Goal: Navigation & Orientation: Find specific page/section

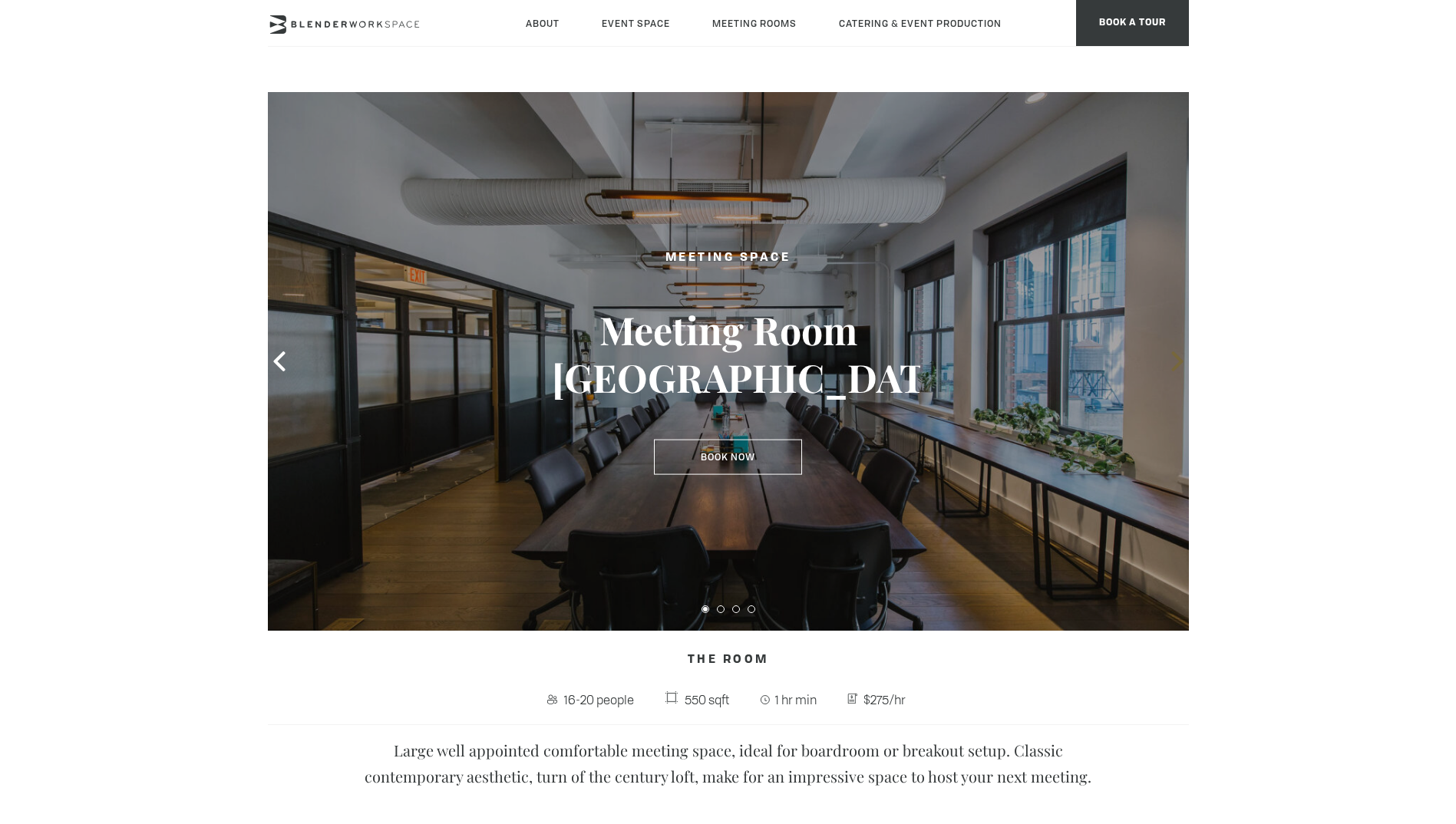
click at [1183, 365] on icon at bounding box center [1177, 361] width 20 height 20
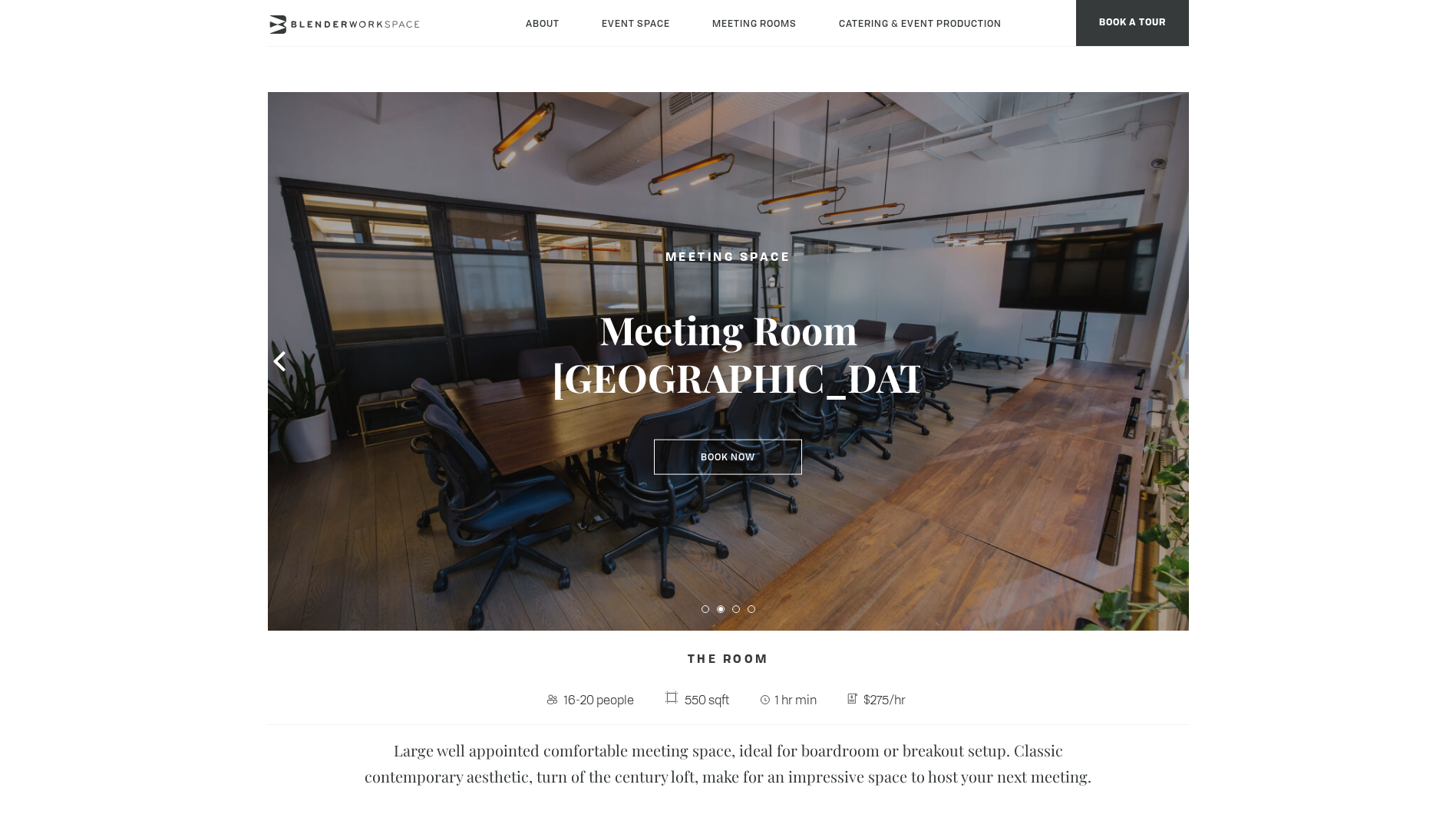
click at [1178, 363] on icon at bounding box center [1176, 361] width 11 height 20
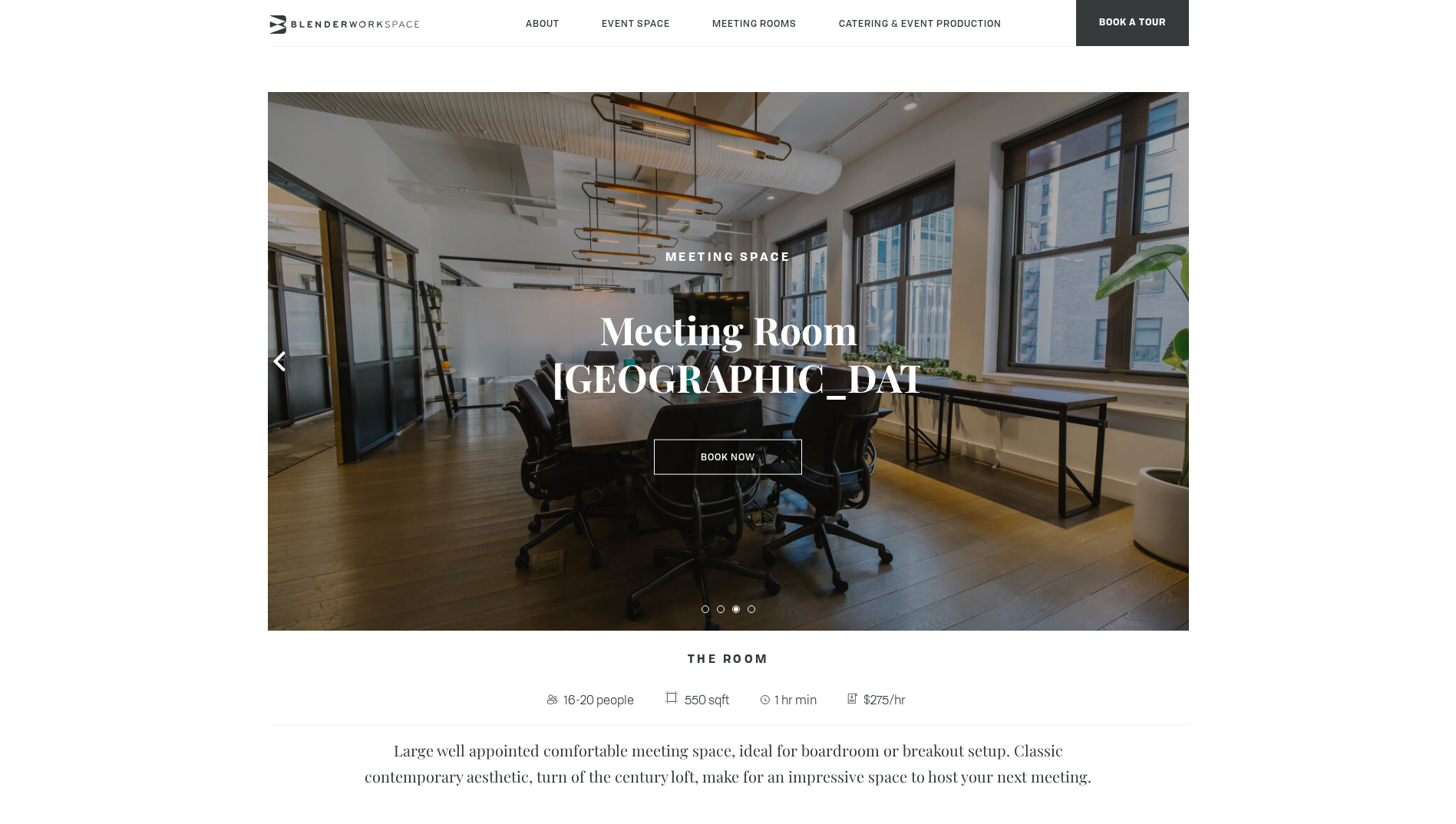
click at [1178, 363] on icon at bounding box center [1176, 361] width 11 height 20
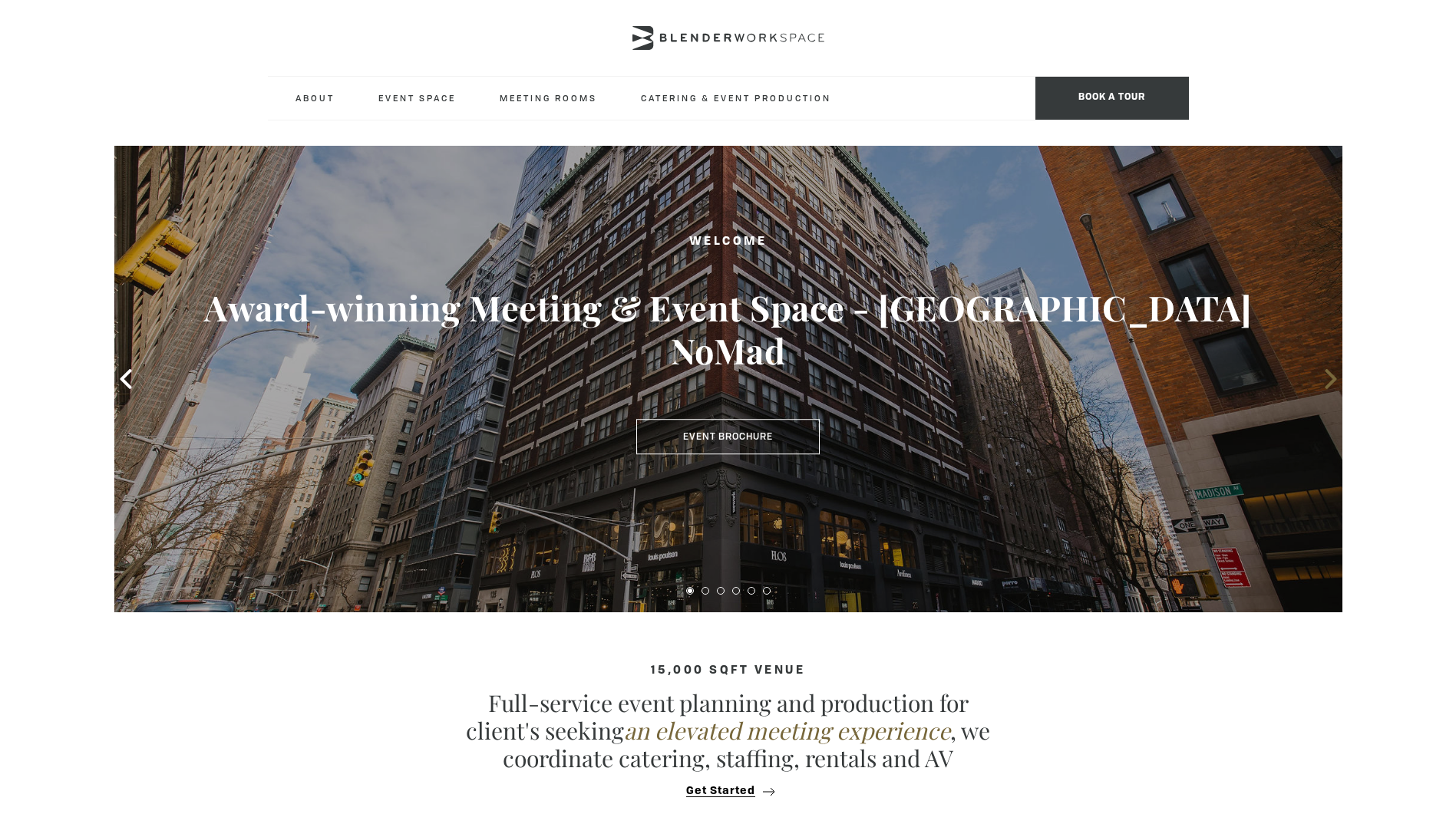
click at [1332, 380] on icon at bounding box center [1330, 378] width 11 height 20
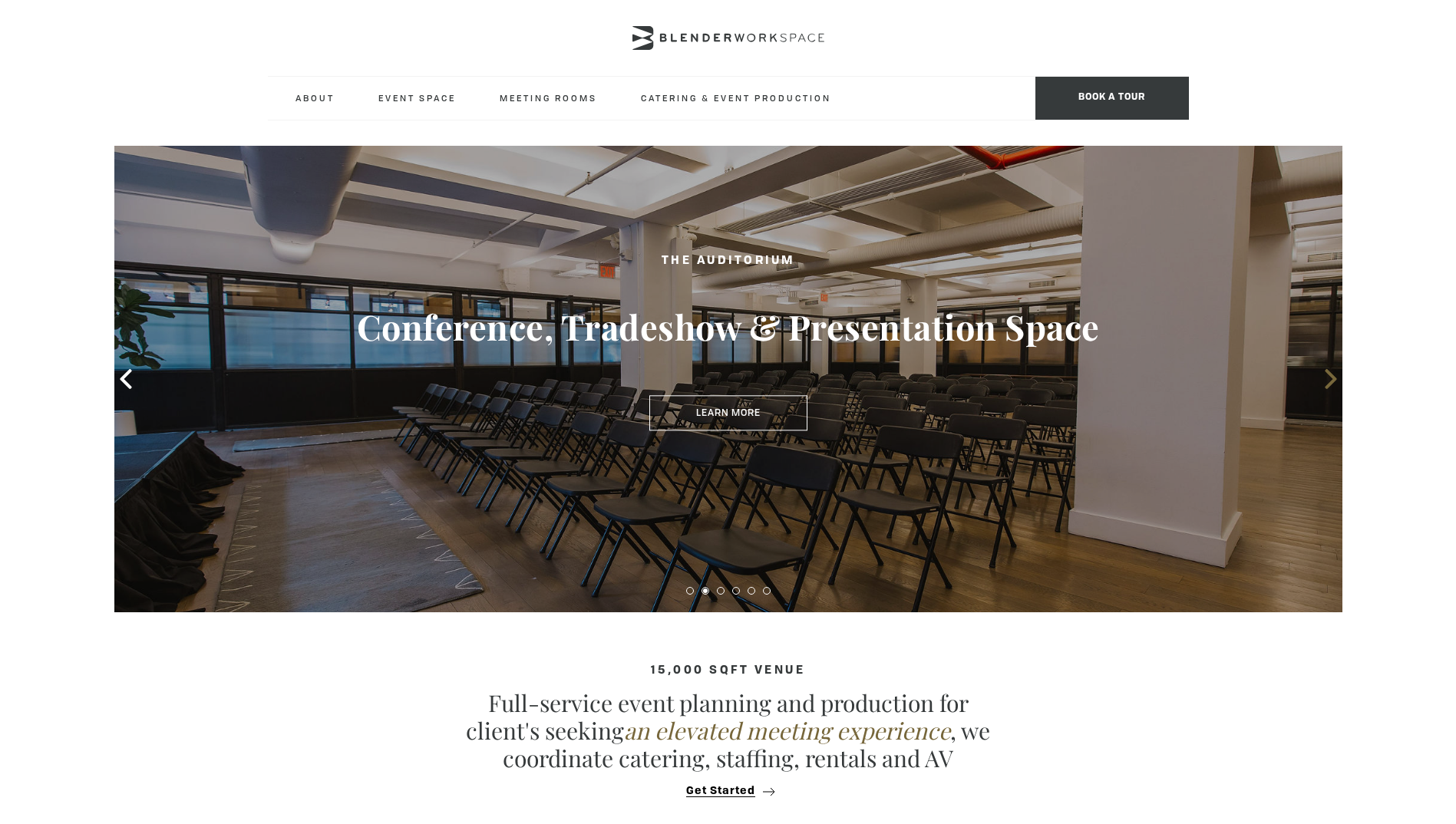
click at [1332, 381] on icon at bounding box center [1330, 378] width 11 height 20
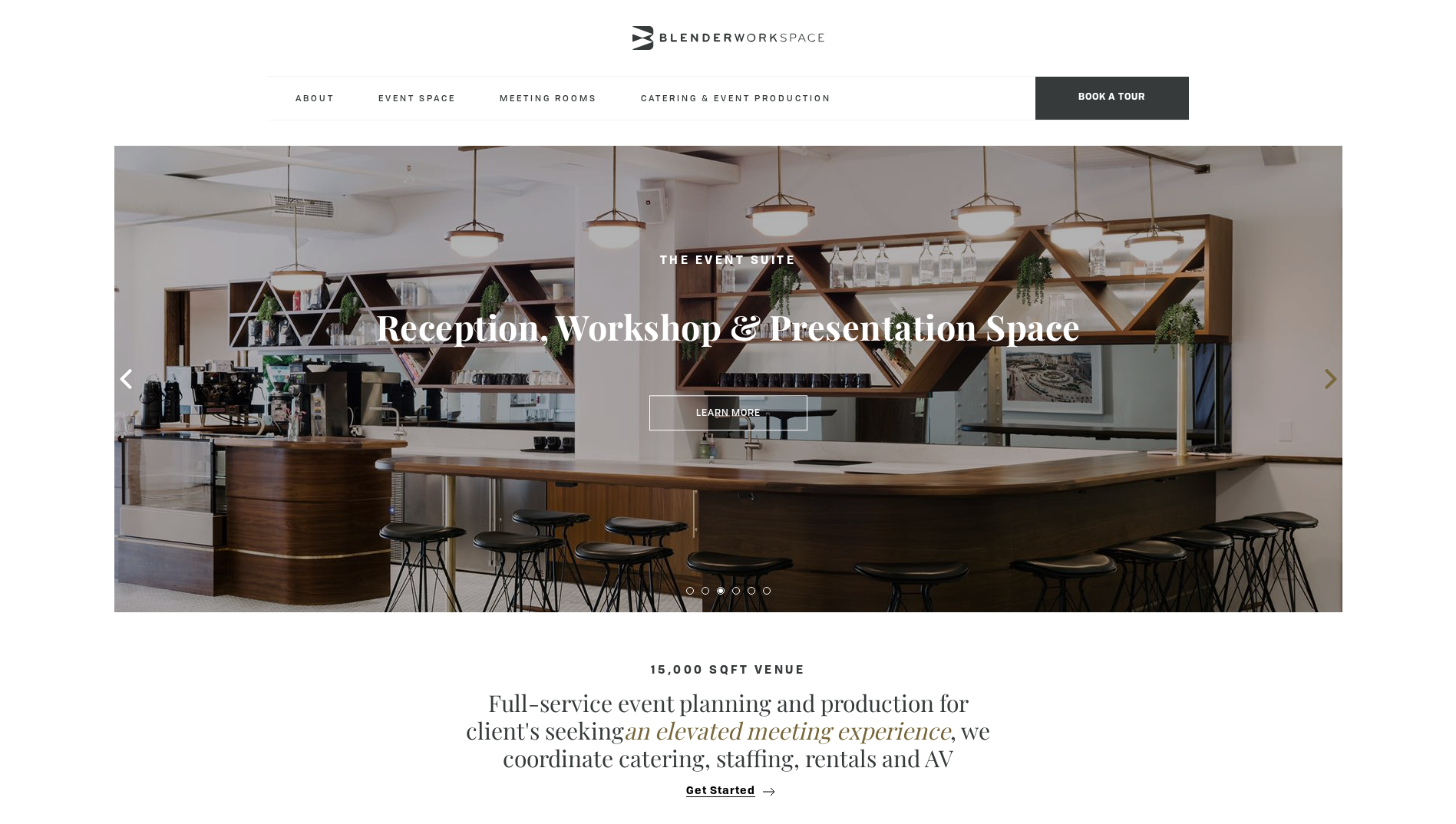
click at [1332, 381] on icon at bounding box center [1330, 378] width 11 height 20
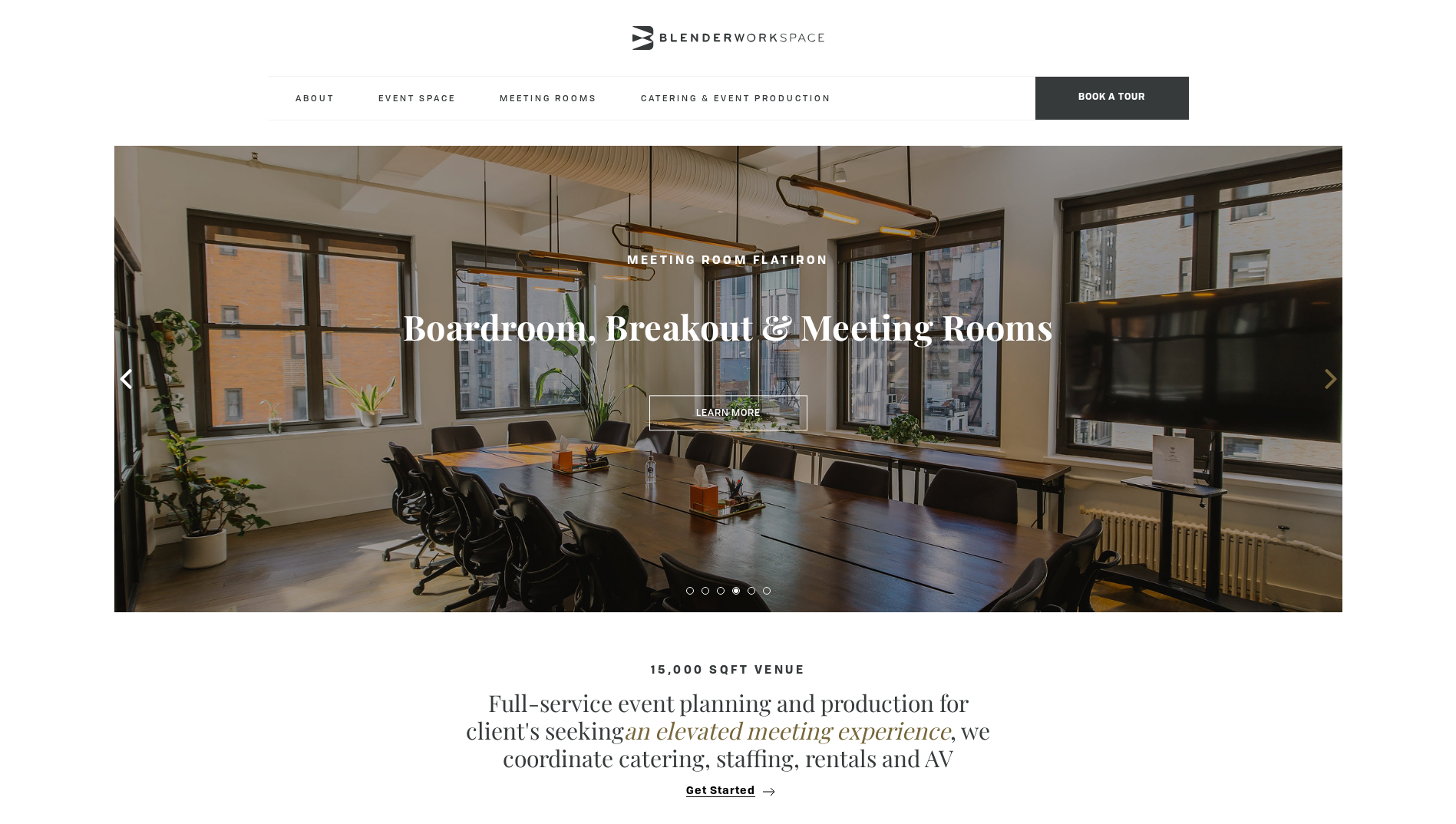
click at [1332, 382] on icon at bounding box center [1330, 378] width 11 height 20
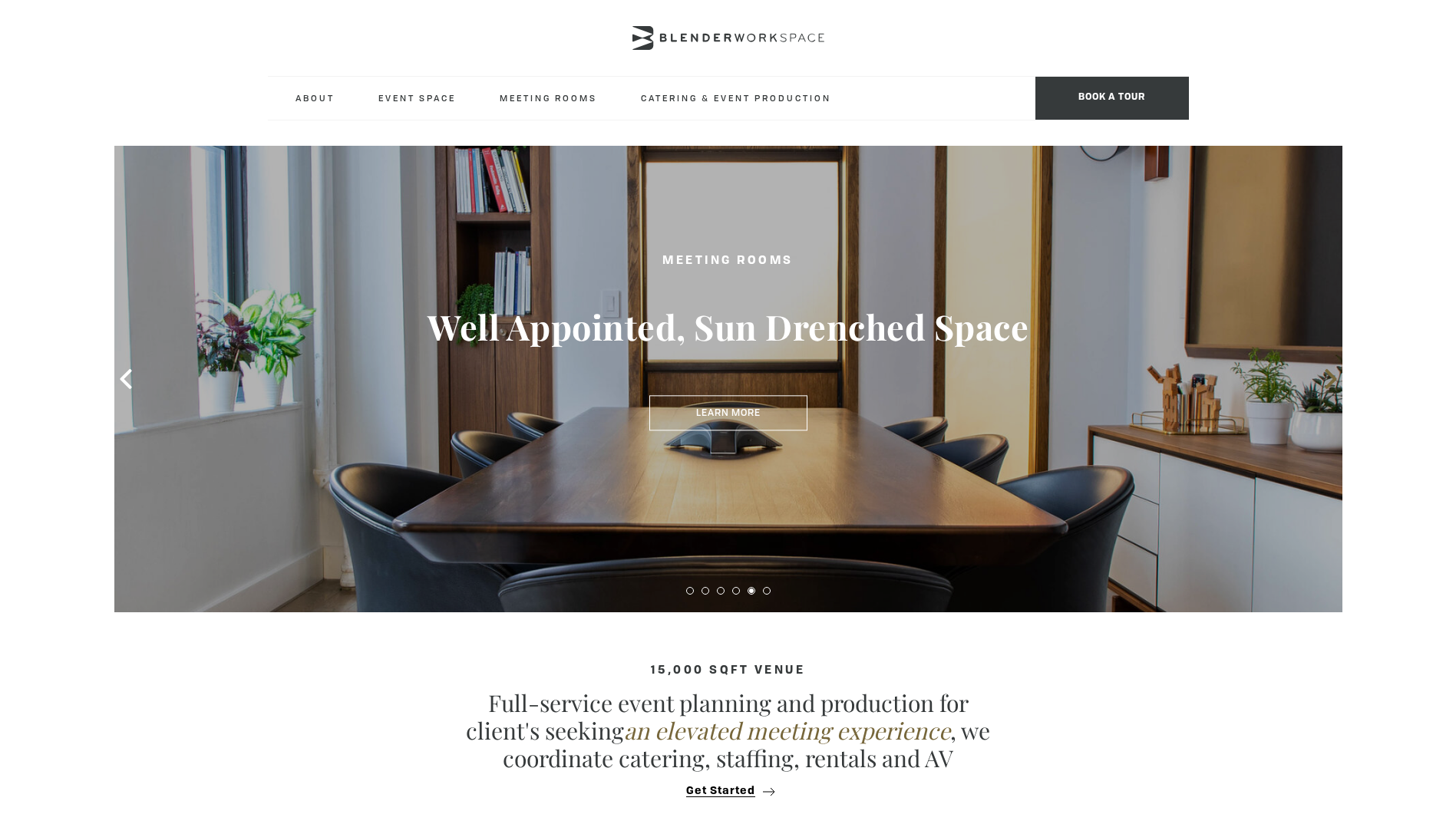
click at [1332, 382] on icon at bounding box center [1330, 378] width 11 height 20
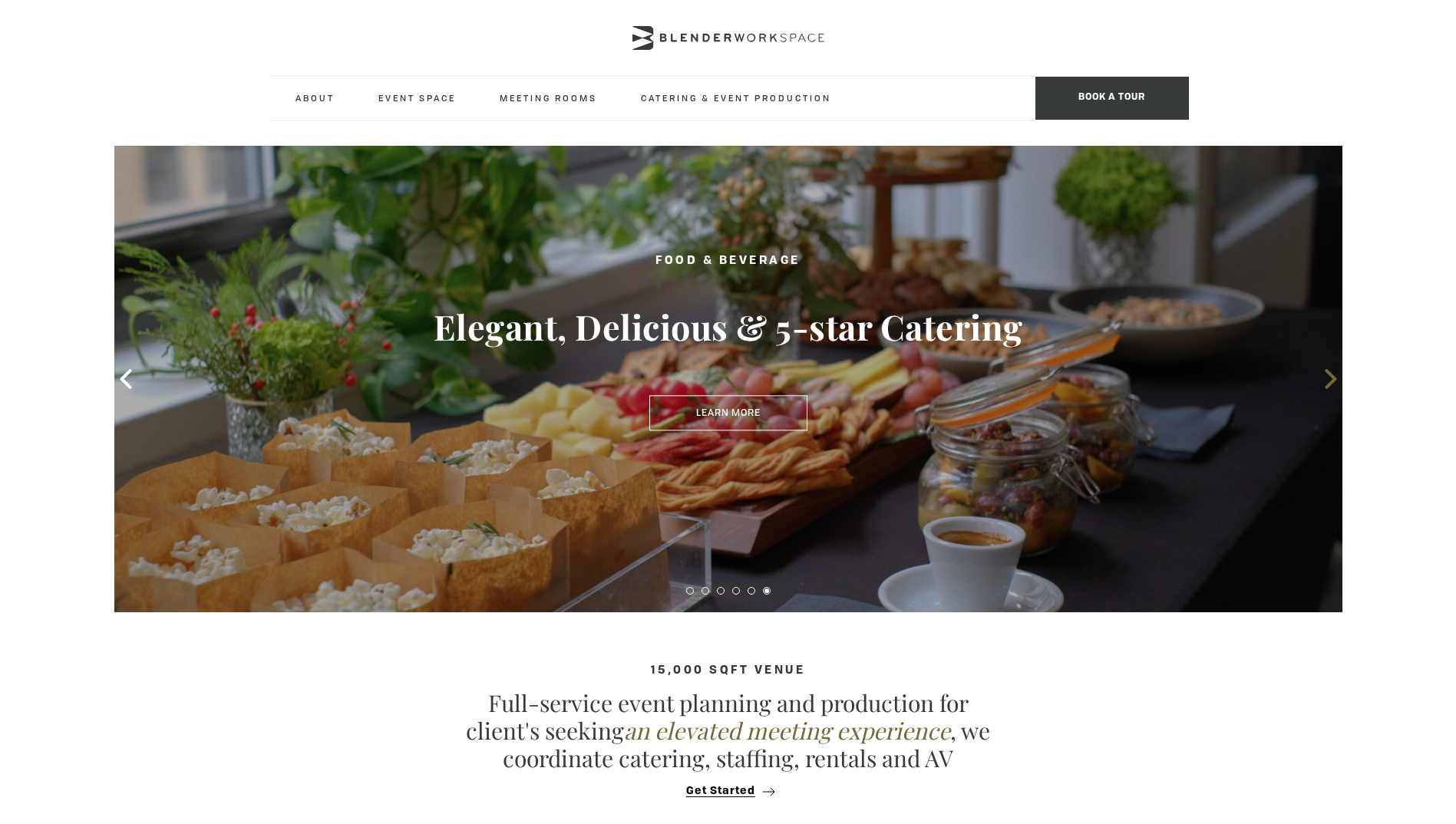
click at [1330, 381] on icon at bounding box center [1330, 378] width 11 height 20
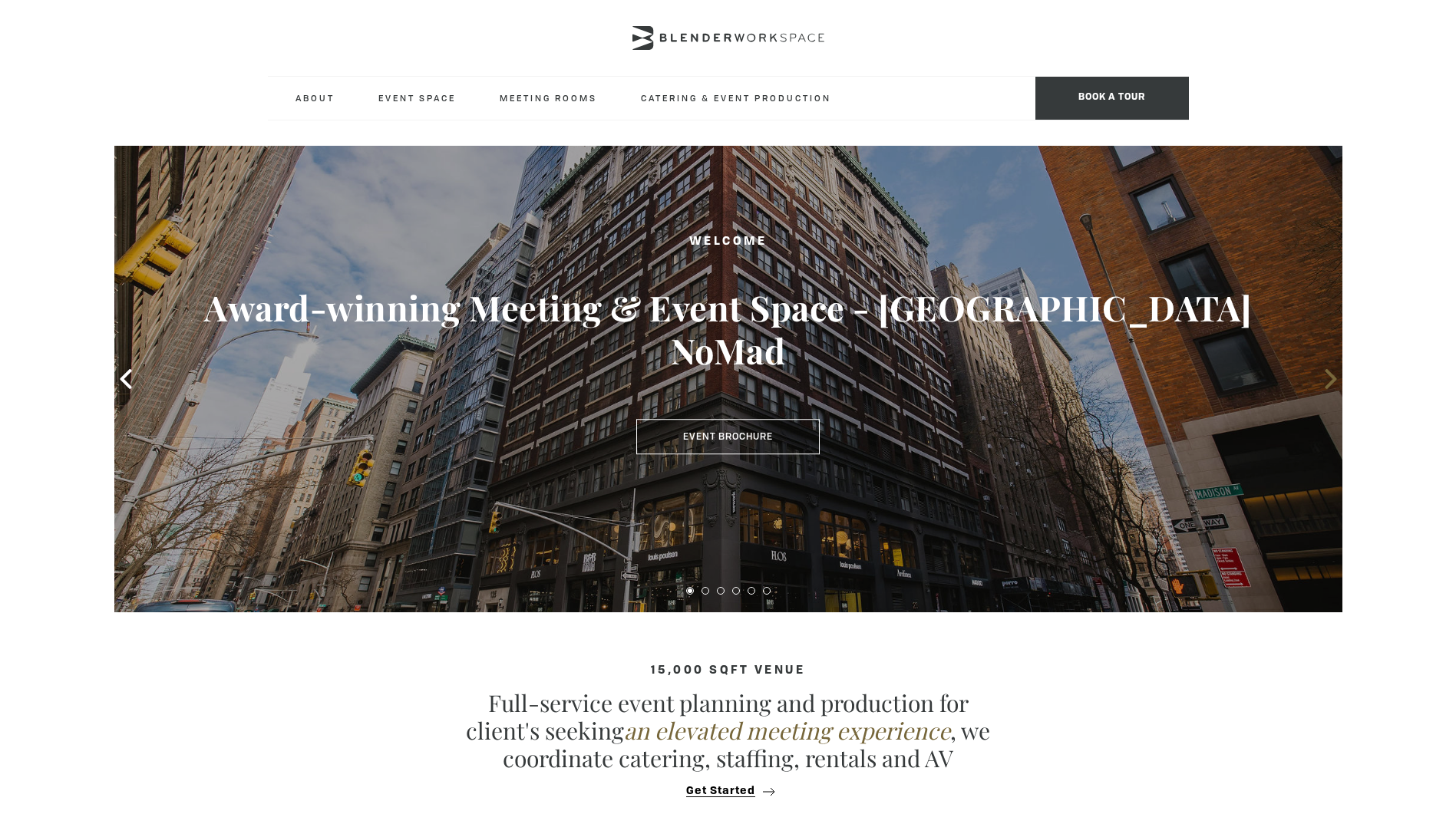
click at [1330, 381] on icon at bounding box center [1330, 378] width 11 height 20
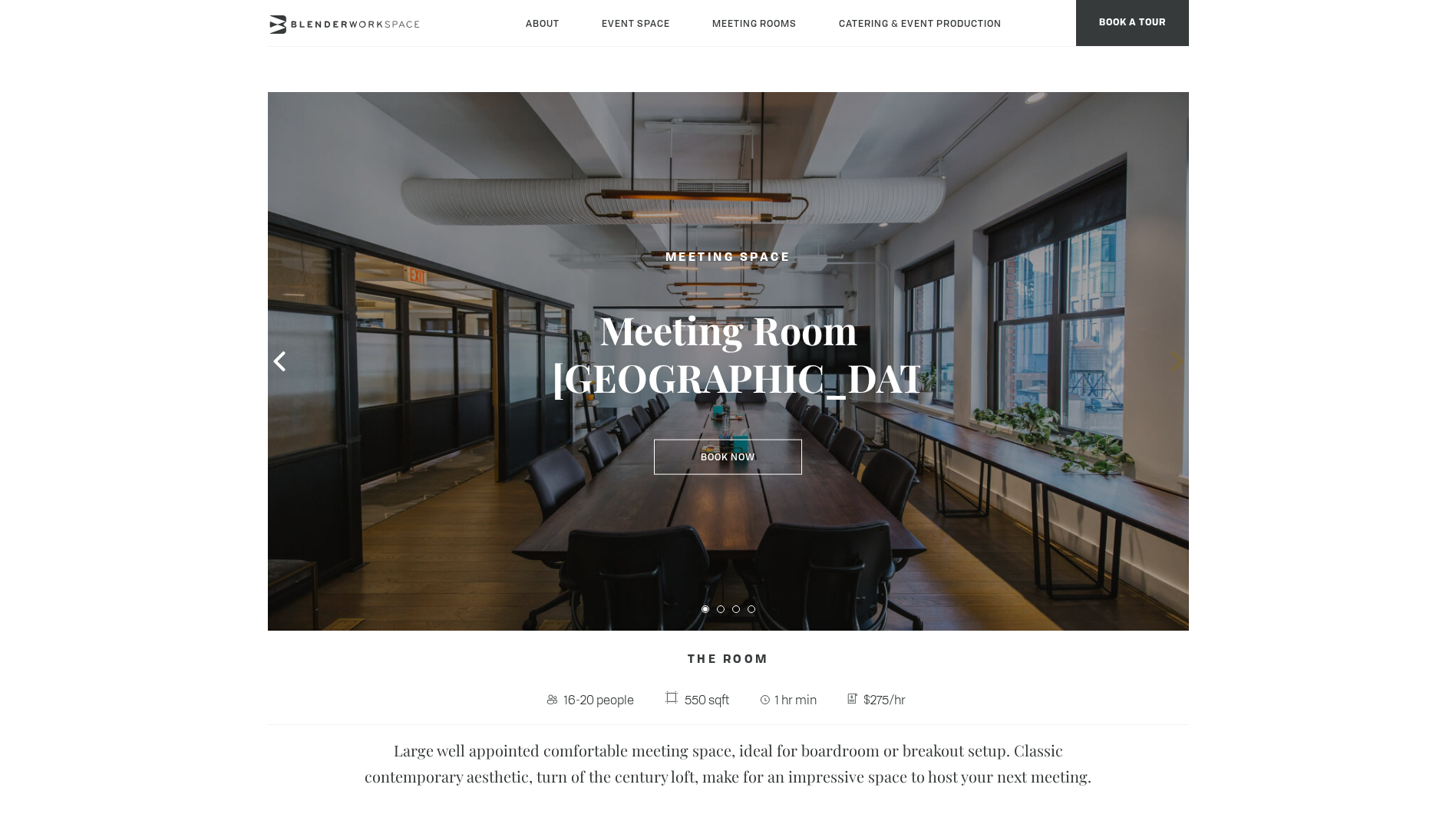
click at [1173, 363] on icon at bounding box center [1177, 361] width 20 height 20
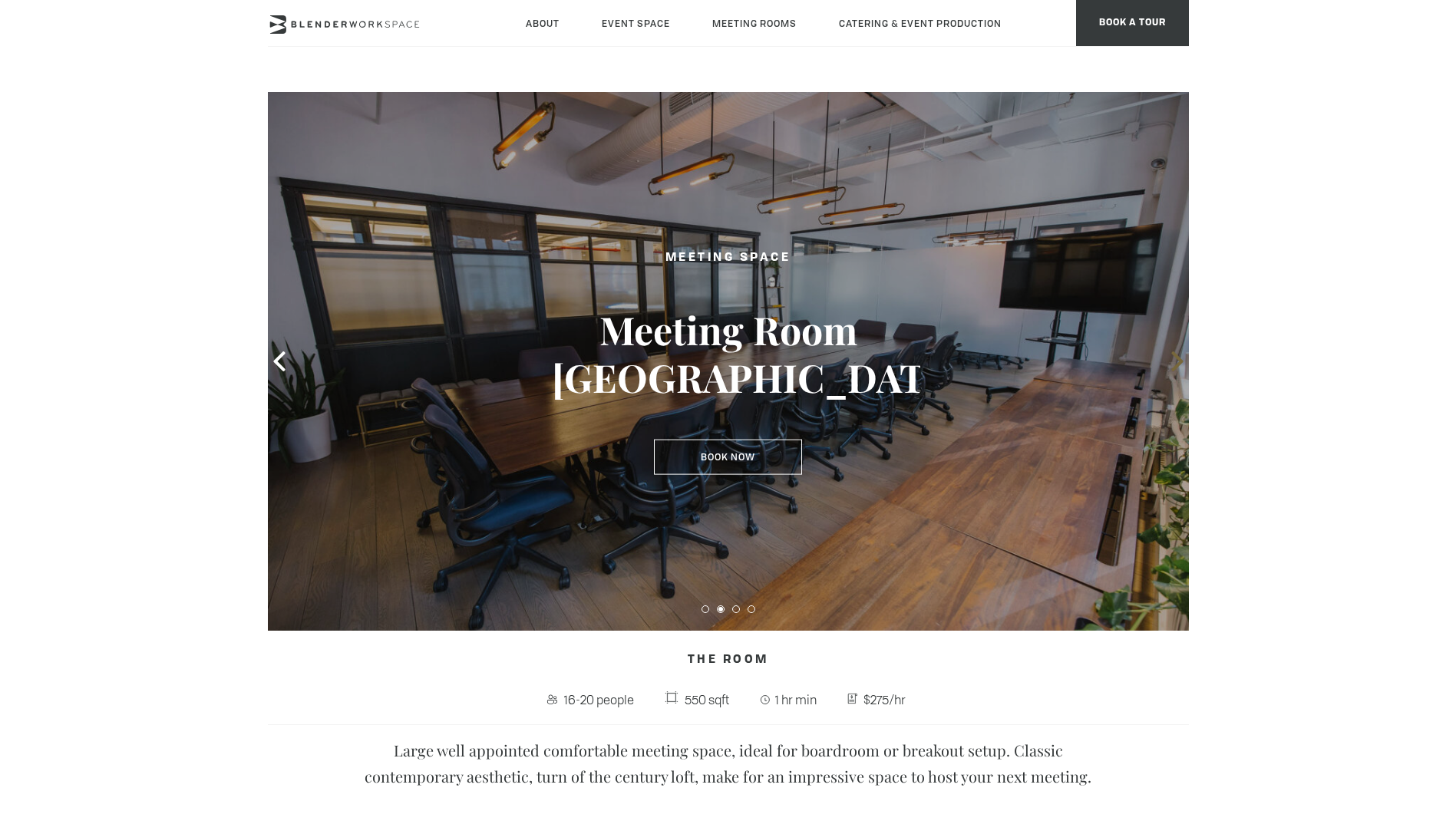
click at [1175, 356] on icon at bounding box center [1176, 361] width 11 height 20
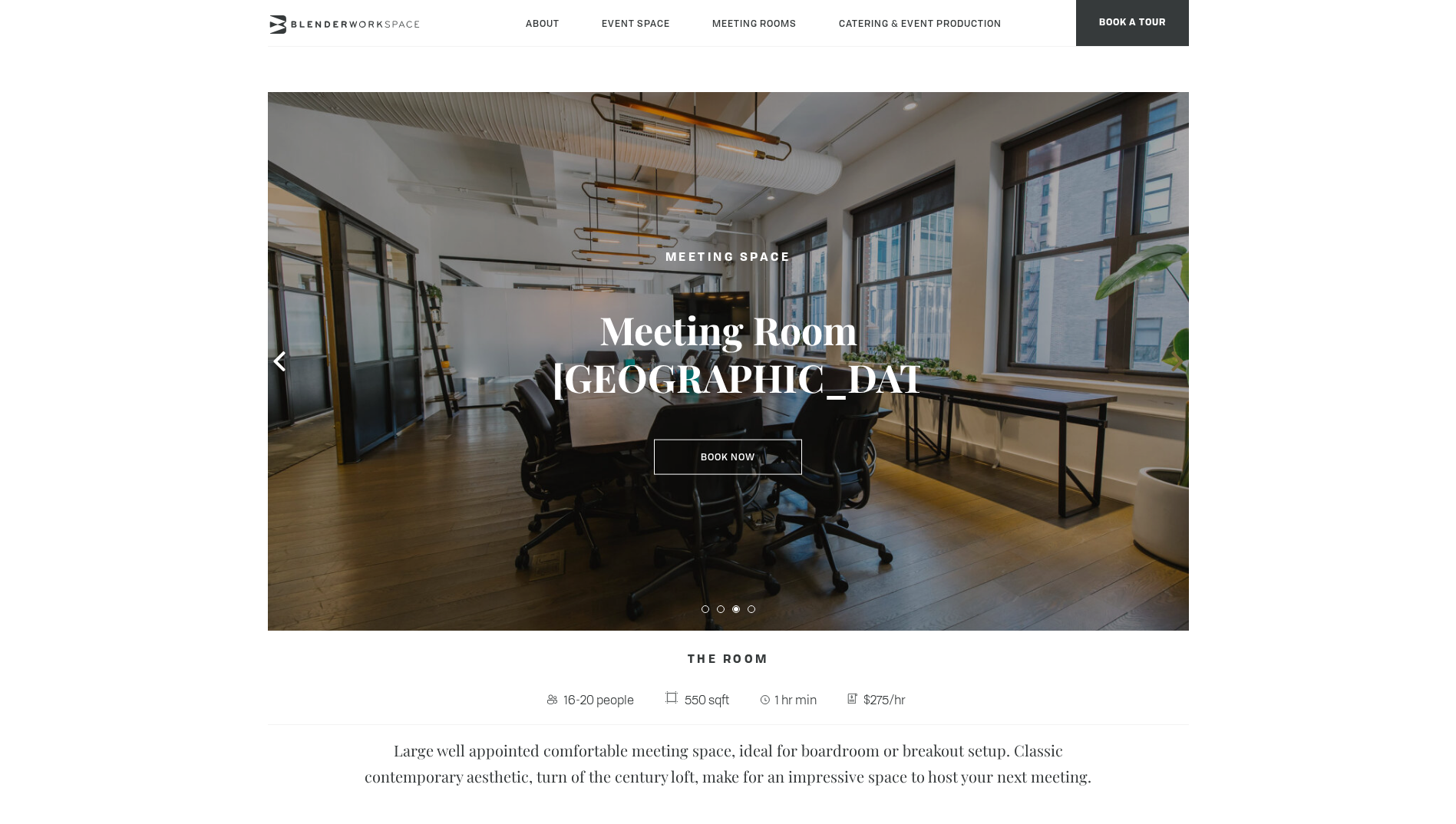
drag, startPoint x: 1193, startPoint y: 391, endPoint x: 1185, endPoint y: 363, distance: 29.1
click at [1183, 358] on icon at bounding box center [1177, 361] width 20 height 20
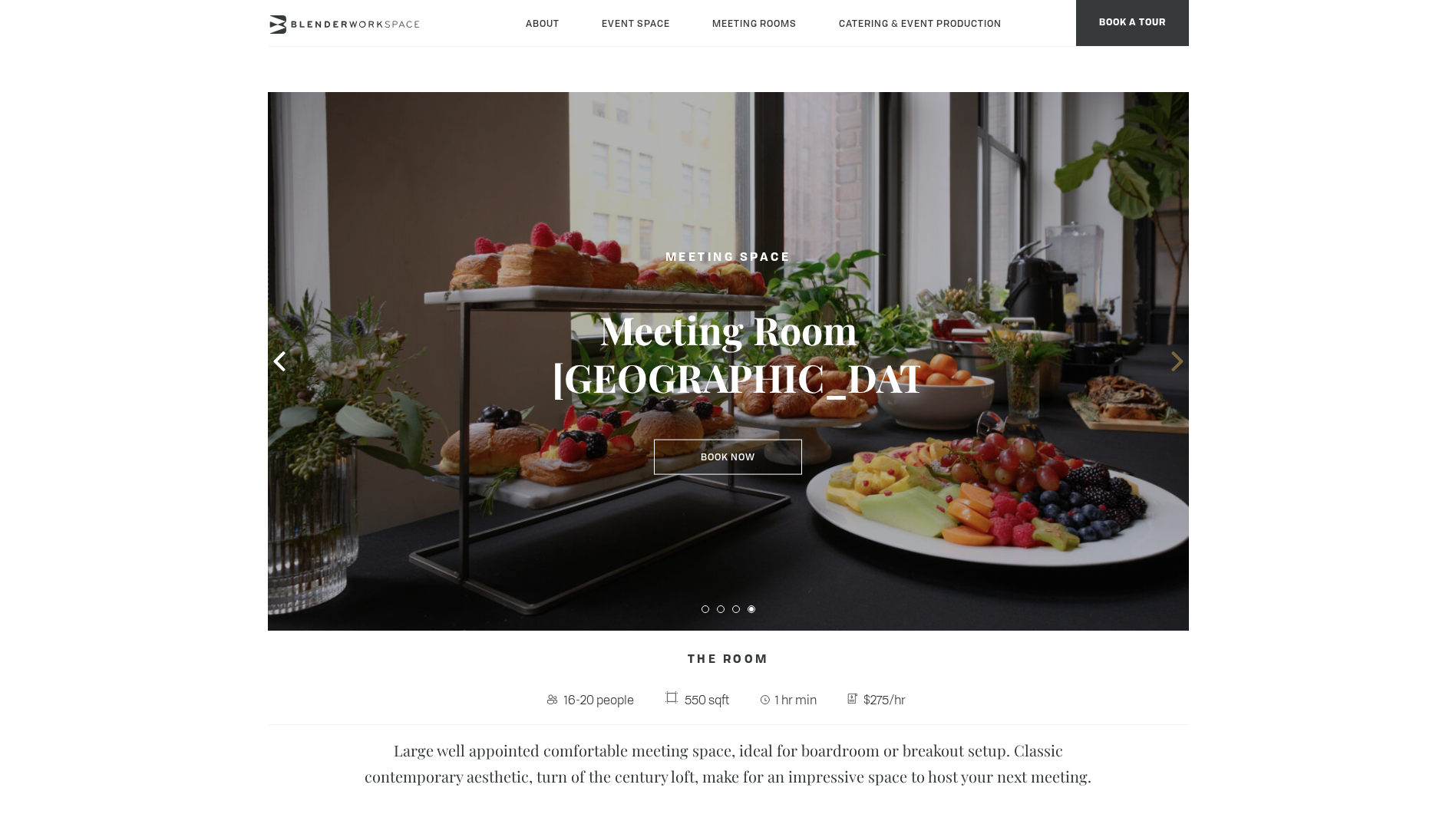
click at [1184, 360] on icon at bounding box center [1177, 361] width 20 height 20
